Goal: Check status: Check status

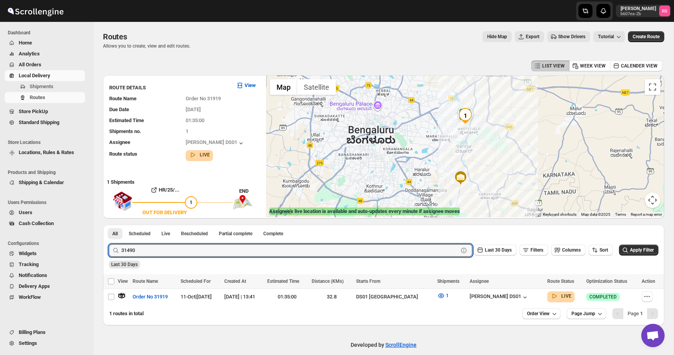
type input "31490"
click at [109, 225] on button "Submit" at bounding box center [120, 229] width 22 height 8
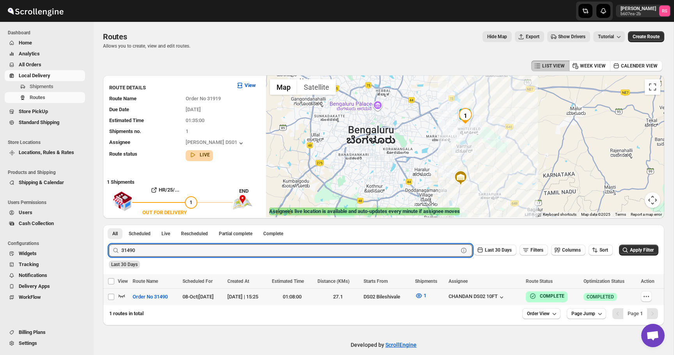
click at [122, 295] on icon "button" at bounding box center [122, 296] width 8 height 8
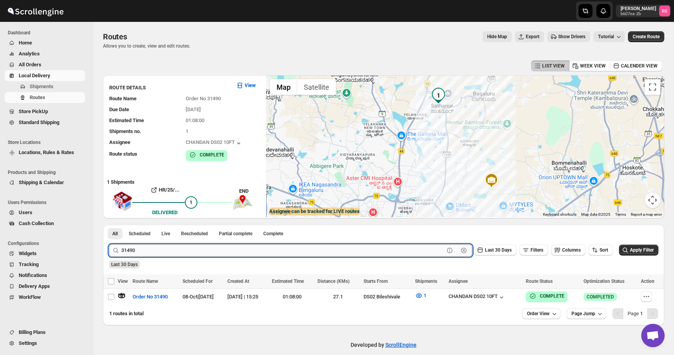
click at [147, 250] on input "31490" at bounding box center [282, 250] width 323 height 12
click at [158, 250] on input "31490" at bounding box center [282, 250] width 323 height 12
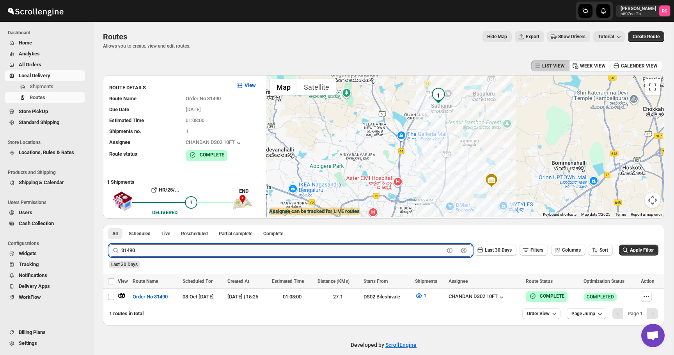
click at [158, 250] on input "31490" at bounding box center [282, 250] width 323 height 12
click at [109, 225] on button "Submit" at bounding box center [120, 229] width 22 height 8
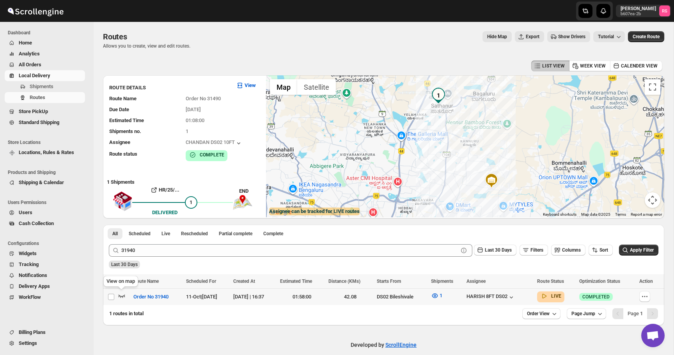
click at [122, 295] on icon "button" at bounding box center [122, 296] width 8 height 8
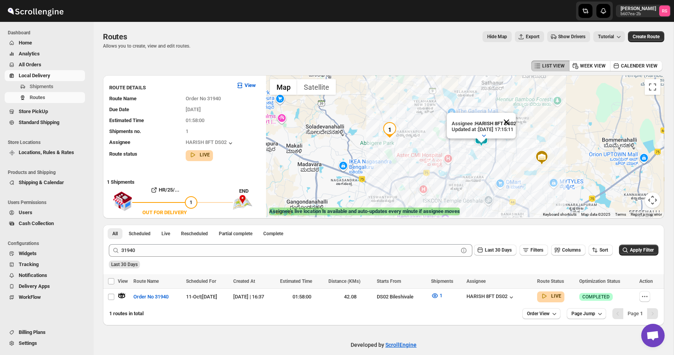
click at [515, 122] on button "Close" at bounding box center [506, 122] width 19 height 19
click at [446, 105] on img at bounding box center [448, 106] width 16 height 16
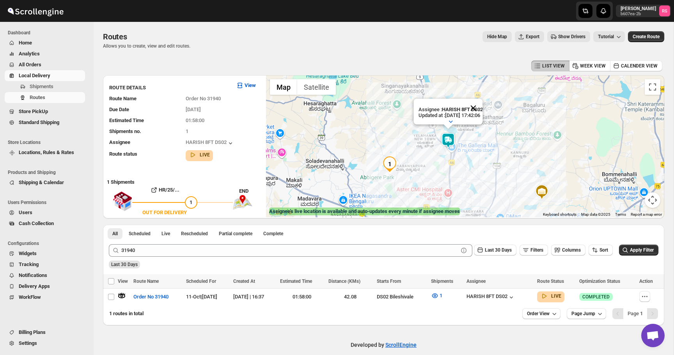
click at [481, 109] on button "Close" at bounding box center [472, 108] width 19 height 19
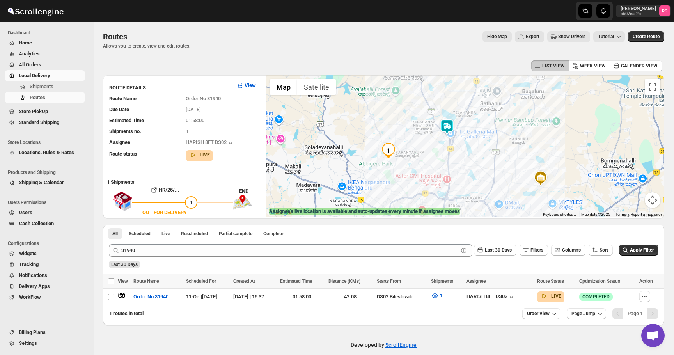
drag, startPoint x: 416, startPoint y: 137, endPoint x: 413, endPoint y: 105, distance: 32.5
click at [413, 104] on div at bounding box center [465, 146] width 398 height 142
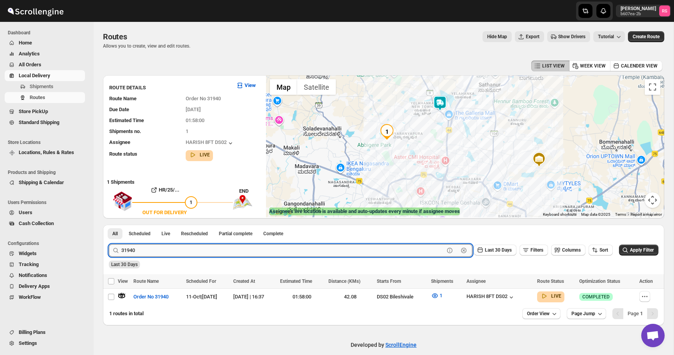
click at [191, 252] on input "31940" at bounding box center [282, 250] width 323 height 12
click at [109, 225] on button "Submit" at bounding box center [120, 229] width 22 height 8
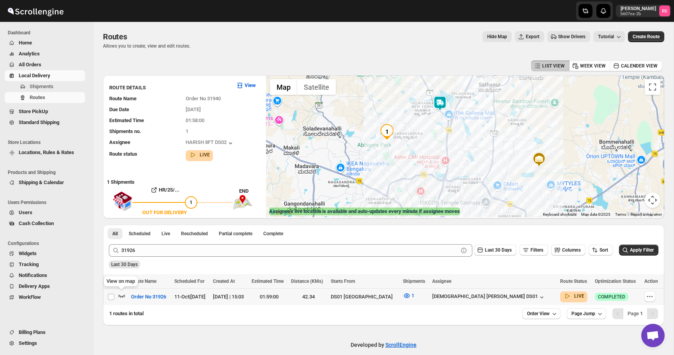
click at [121, 294] on icon "button" at bounding box center [122, 296] width 8 height 8
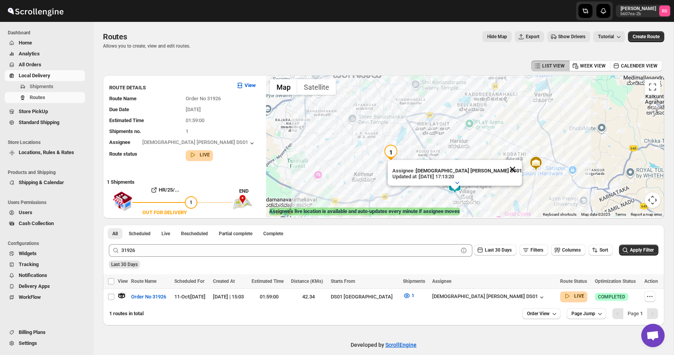
click at [503, 167] on button "Close" at bounding box center [512, 169] width 19 height 19
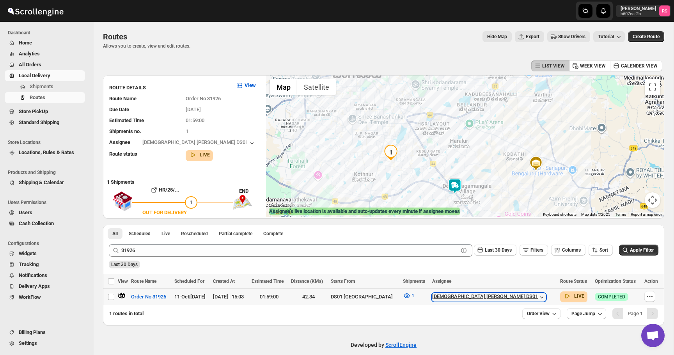
click at [506, 297] on div "[DEMOGRAPHIC_DATA] [PERSON_NAME] DS01" at bounding box center [488, 297] width 113 height 8
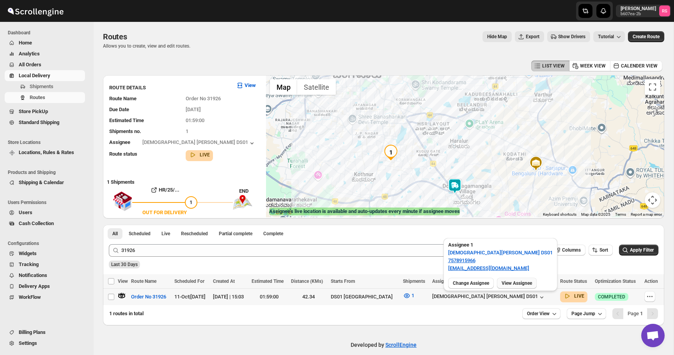
click at [526, 282] on span "View Assignee" at bounding box center [516, 283] width 30 height 6
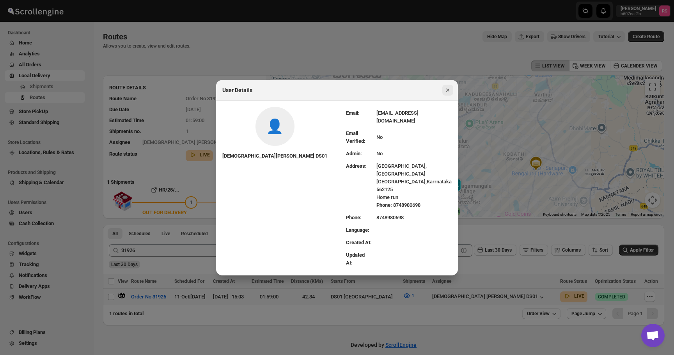
click at [448, 94] on icon "Close" at bounding box center [448, 90] width 8 height 8
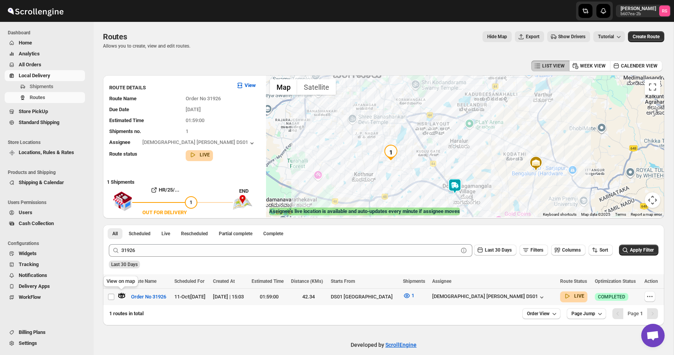
click at [122, 295] on icon "button" at bounding box center [121, 295] width 3 height 3
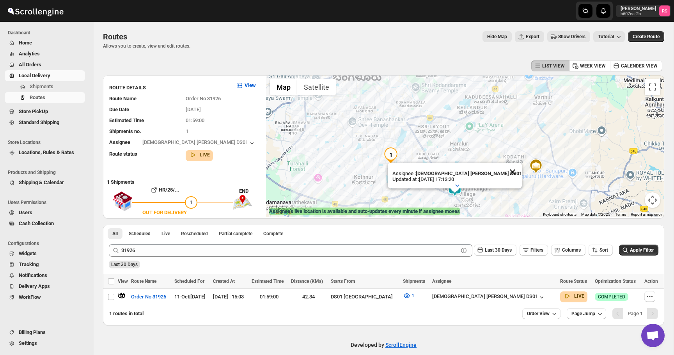
click at [503, 168] on button "Close" at bounding box center [512, 172] width 19 height 19
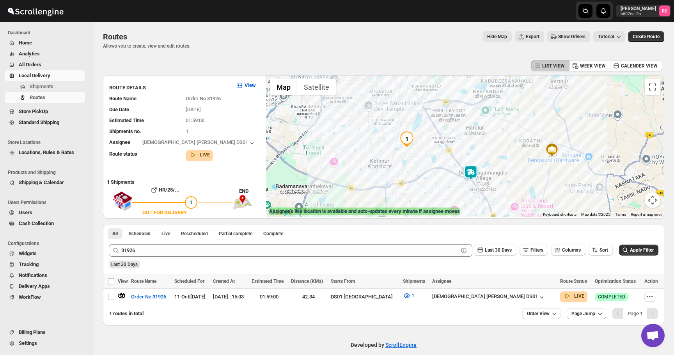
drag, startPoint x: 447, startPoint y: 169, endPoint x: 463, endPoint y: 153, distance: 22.3
click at [463, 153] on div at bounding box center [465, 146] width 398 height 142
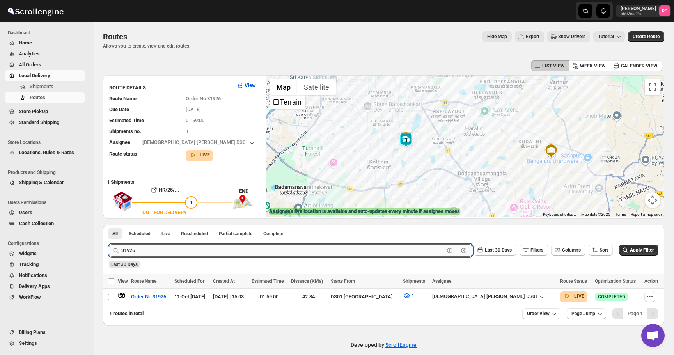
click at [212, 246] on input "31926" at bounding box center [282, 250] width 323 height 12
click at [109, 225] on button "Submit" at bounding box center [120, 229] width 22 height 8
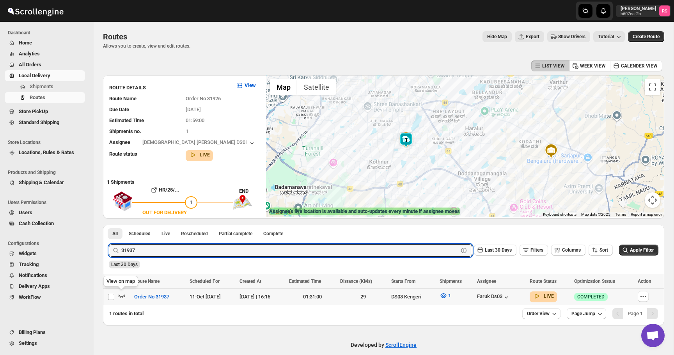
click at [121, 297] on icon "button" at bounding box center [122, 296] width 8 height 8
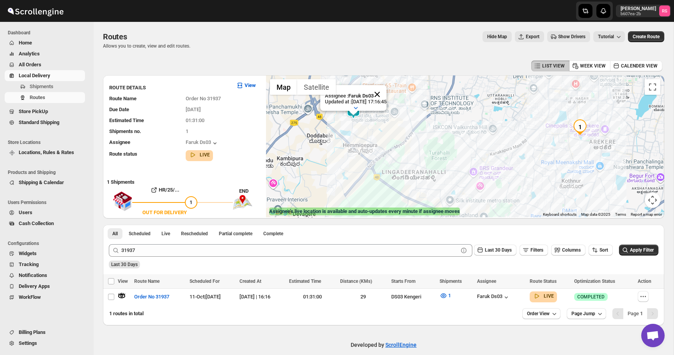
click at [385, 96] on button "Close" at bounding box center [377, 94] width 19 height 19
click at [510, 298] on icon "button" at bounding box center [506, 297] width 8 height 8
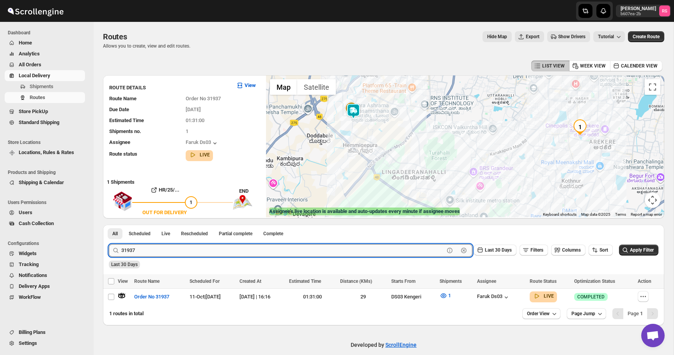
click at [208, 248] on input "31937" at bounding box center [282, 250] width 323 height 12
type input "31941"
click at [109, 225] on button "Submit" at bounding box center [120, 229] width 22 height 8
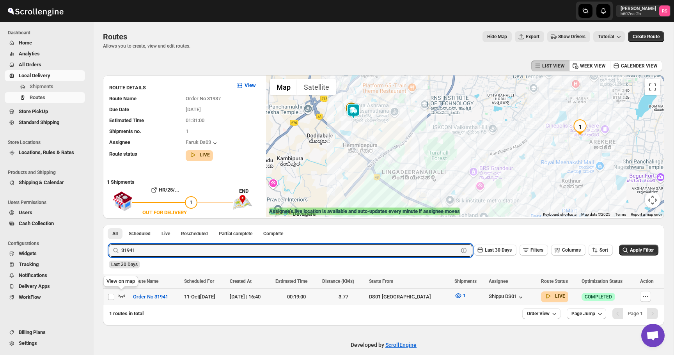
click at [121, 296] on icon "button" at bounding box center [122, 295] width 7 height 3
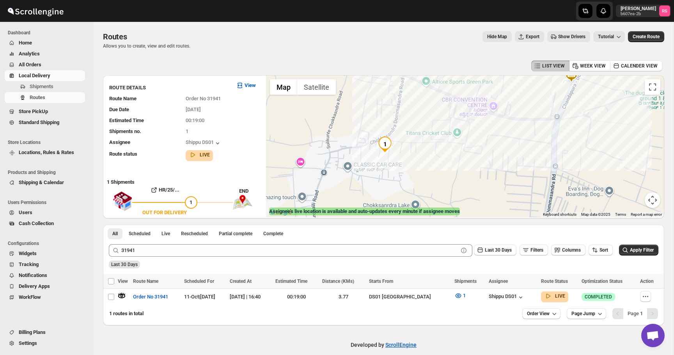
drag, startPoint x: 444, startPoint y: 155, endPoint x: 463, endPoint y: 114, distance: 44.8
click at [463, 114] on div "Assignee : Shippu DS01 Updated at : [DATE] 17:51:06 Duty mode Enabled Battery p…" at bounding box center [465, 146] width 398 height 142
click at [645, 298] on icon "button" at bounding box center [645, 296] width 8 height 8
checkbox input "true"
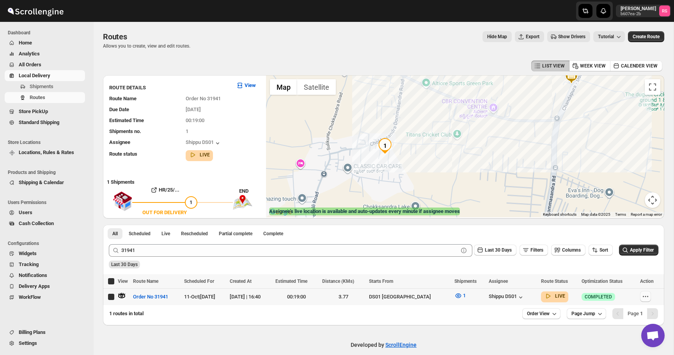
checkbox input "true"
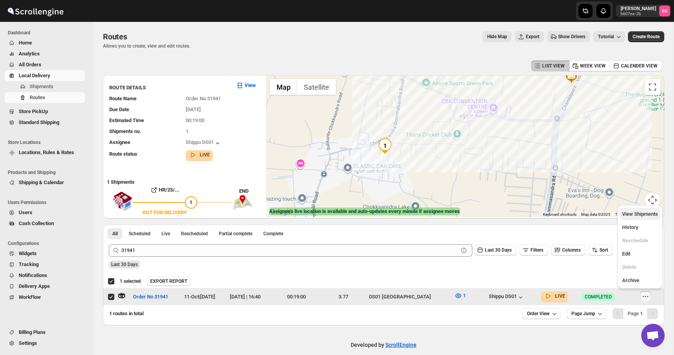
click at [635, 212] on span "View Shipments" at bounding box center [640, 214] width 36 height 6
checkbox input "false"
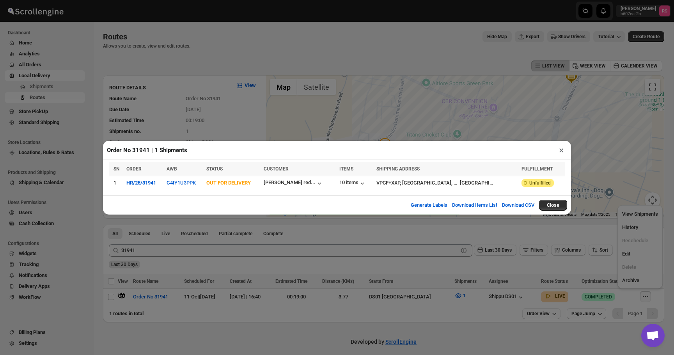
click at [557, 152] on button "×" at bounding box center [560, 150] width 11 height 11
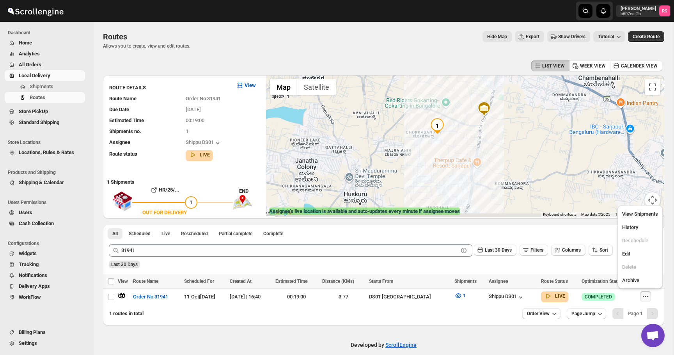
drag, startPoint x: 484, startPoint y: 145, endPoint x: 457, endPoint y: 129, distance: 31.1
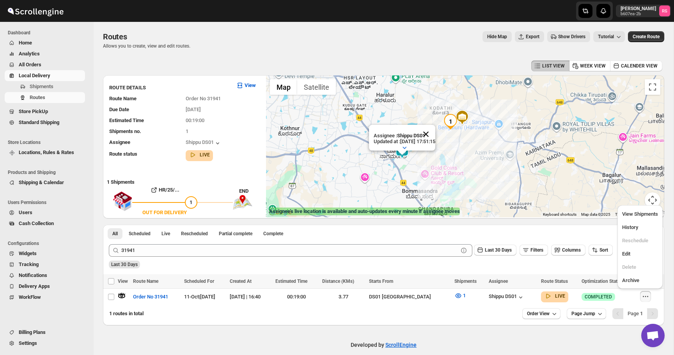
click at [431, 132] on button "Close" at bounding box center [425, 134] width 19 height 19
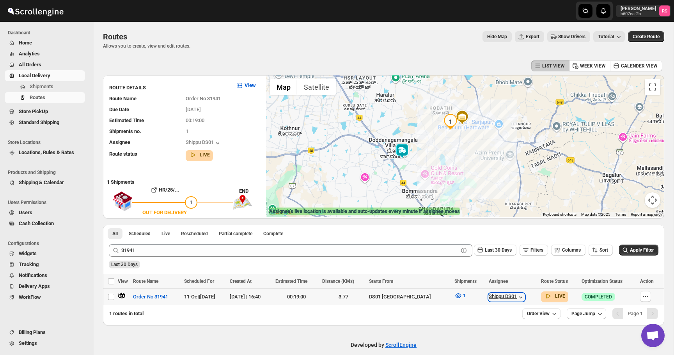
click at [488, 294] on div "Shippu DS01" at bounding box center [506, 297] width 36 height 8
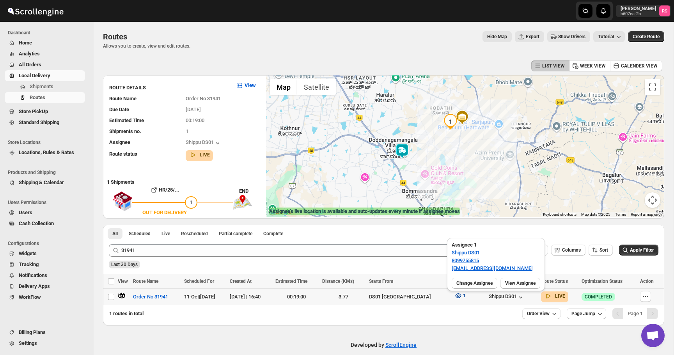
click at [454, 297] on icon "button" at bounding box center [458, 296] width 8 height 8
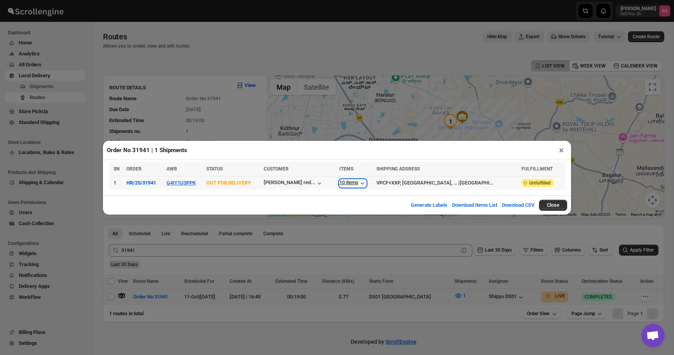
click at [363, 184] on div "10 items" at bounding box center [352, 183] width 27 height 8
click at [560, 149] on button "×" at bounding box center [560, 150] width 11 height 11
